Goal: Transaction & Acquisition: Purchase product/service

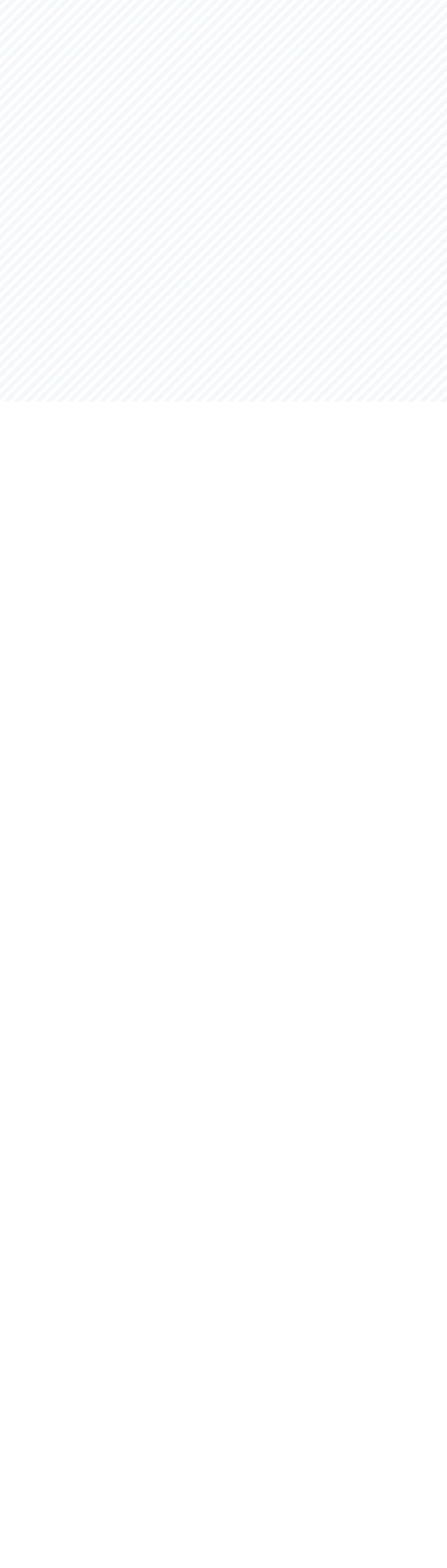
click at [88, 0] on html "Skip to content Page load link Go to Top" at bounding box center [224, 0] width 447 height 0
click at [428, 0] on html "Skip to content Page load link Go to Top" at bounding box center [224, 0] width 447 height 0
click at [122, 0] on html "Skip to content Page load link Go to Top" at bounding box center [224, 0] width 447 height 0
click at [1, 0] on html "Skip to content Page load link Go to Top" at bounding box center [224, 0] width 447 height 0
